Goal: Information Seeking & Learning: Find contact information

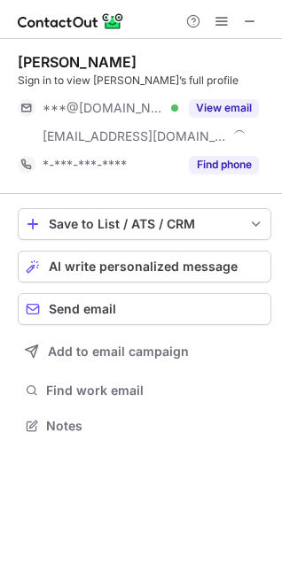
scroll to position [413, 282]
click at [214, 102] on button "View email" at bounding box center [224, 108] width 70 height 18
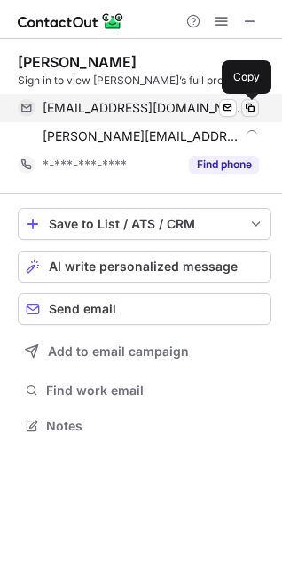
click at [252, 105] on span at bounding box center [250, 108] width 14 height 14
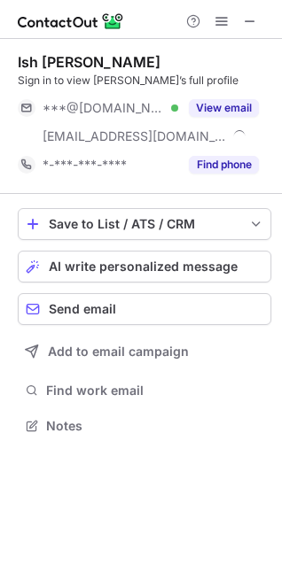
scroll to position [413, 282]
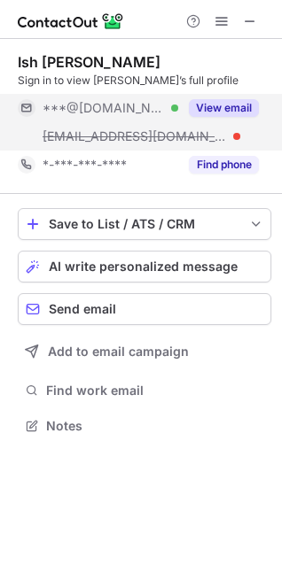
click at [218, 105] on button "View email" at bounding box center [224, 108] width 70 height 18
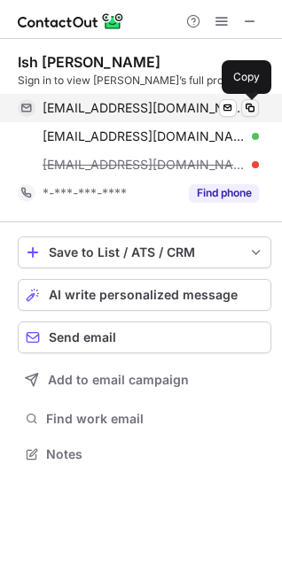
click at [250, 109] on span at bounding box center [250, 108] width 14 height 14
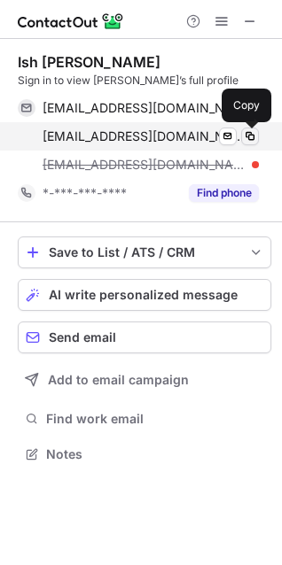
click at [247, 132] on span at bounding box center [250, 136] width 14 height 14
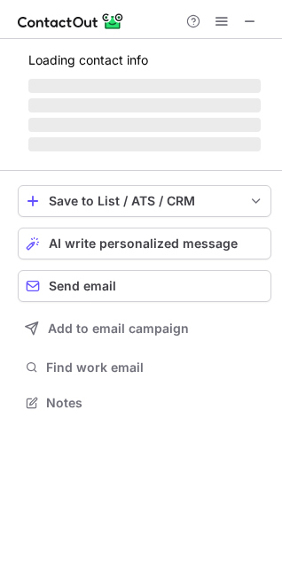
scroll to position [413, 282]
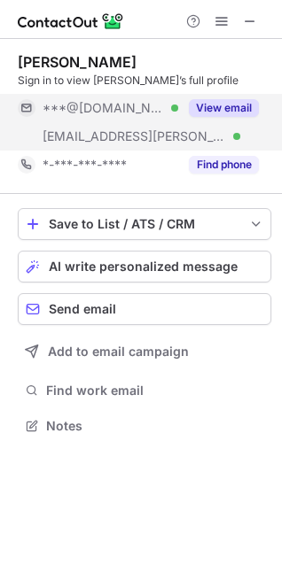
click at [237, 103] on button "View email" at bounding box center [224, 108] width 70 height 18
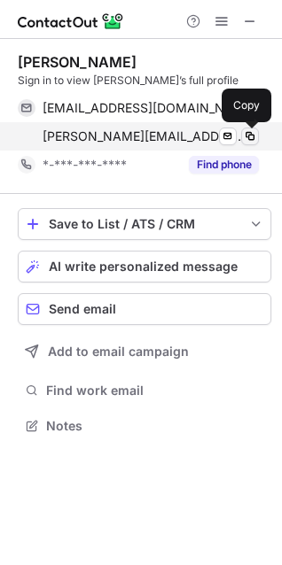
click at [248, 136] on span at bounding box center [250, 136] width 14 height 14
